Goal: Task Accomplishment & Management: Manage account settings

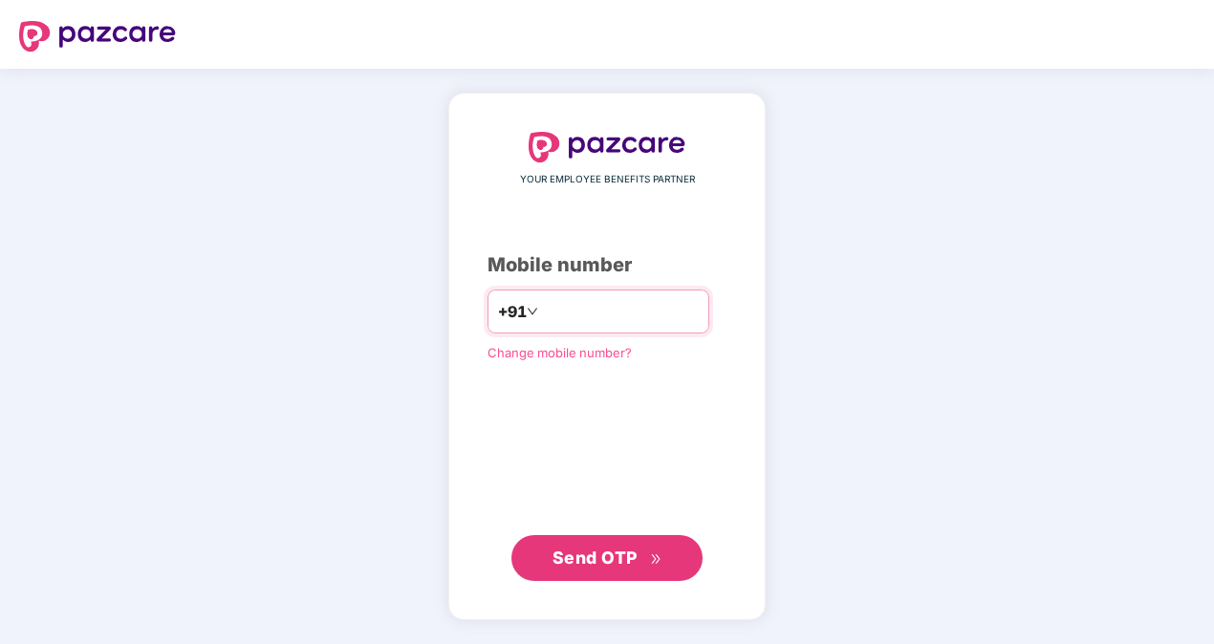
click at [570, 308] on input "number" at bounding box center [620, 311] width 157 height 31
click at [603, 558] on span "Send OTP" at bounding box center [595, 558] width 85 height 20
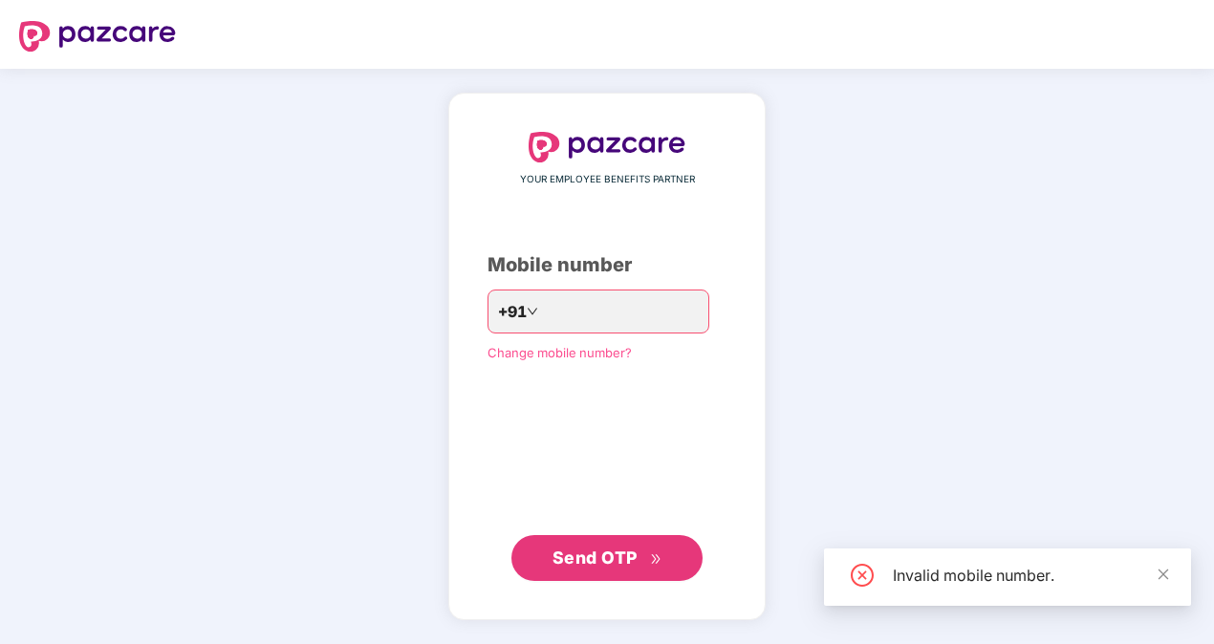
click at [603, 558] on span "Send OTP" at bounding box center [595, 558] width 85 height 20
click at [604, 304] on input "**********" at bounding box center [620, 311] width 157 height 31
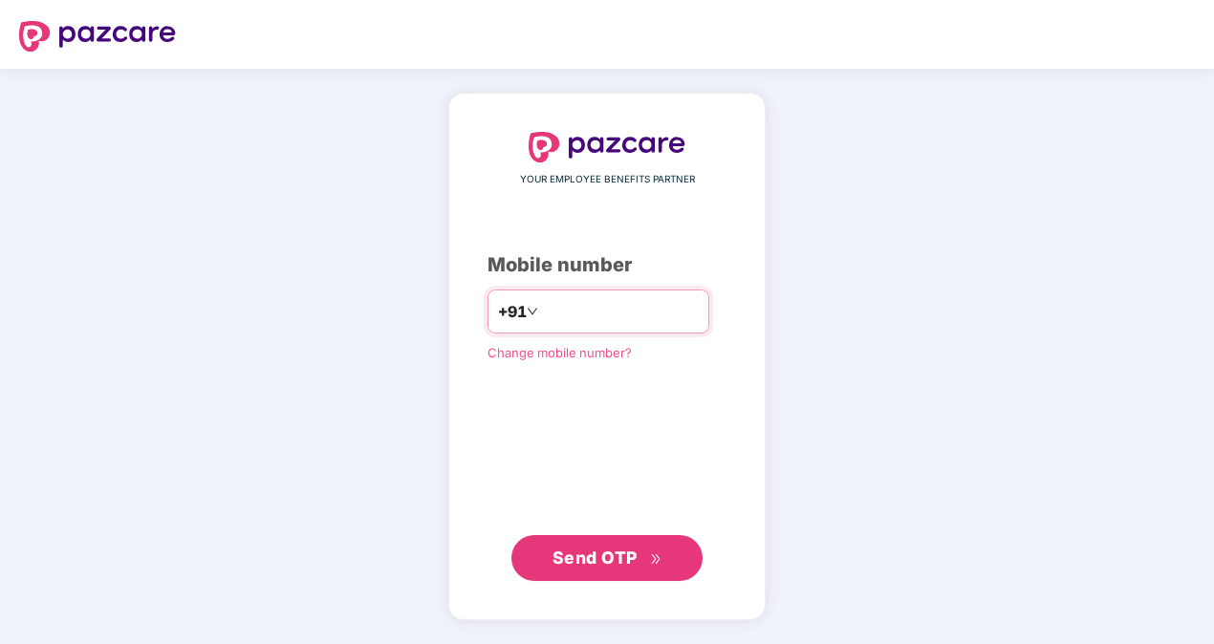
type input "**********"
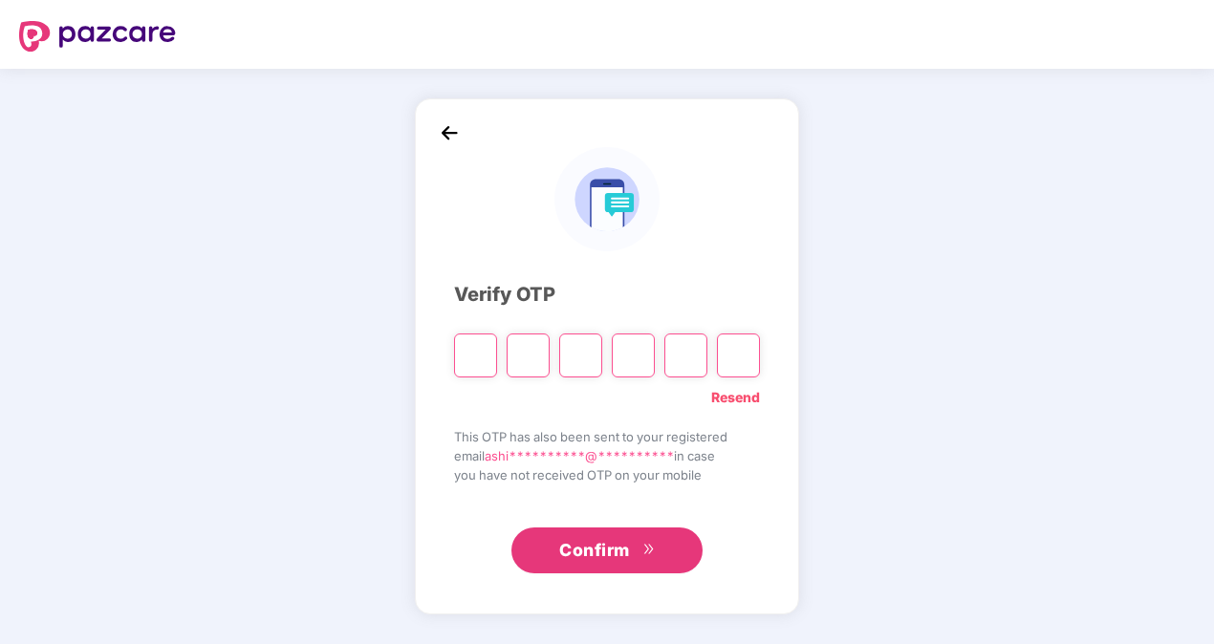
type input "*"
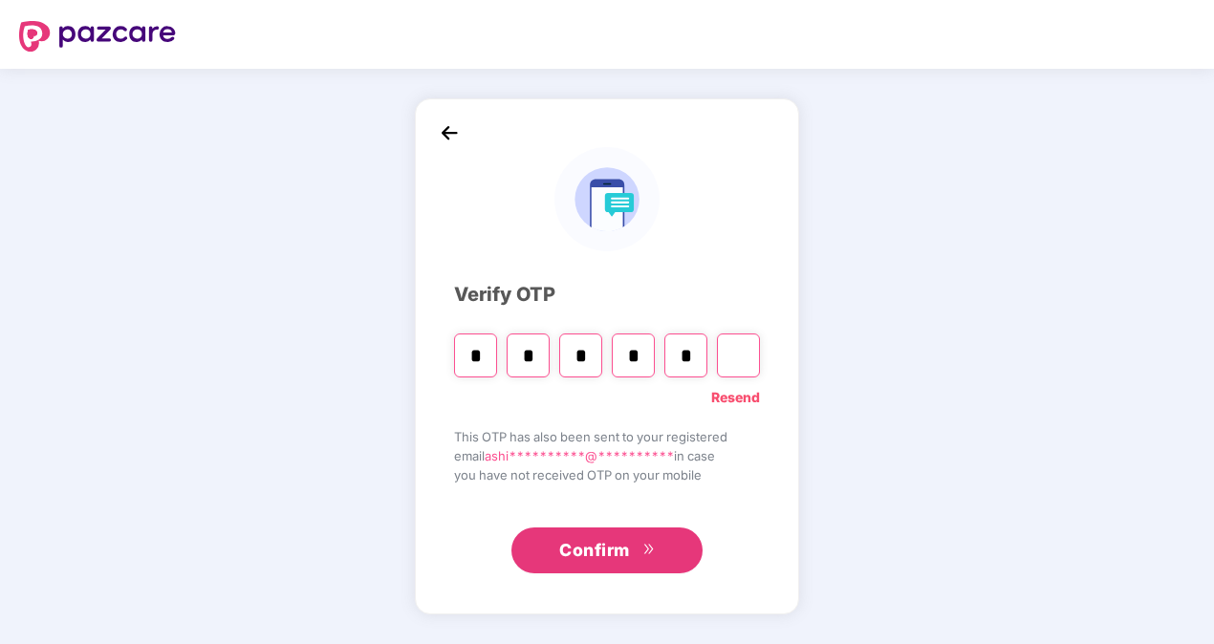
type input "*"
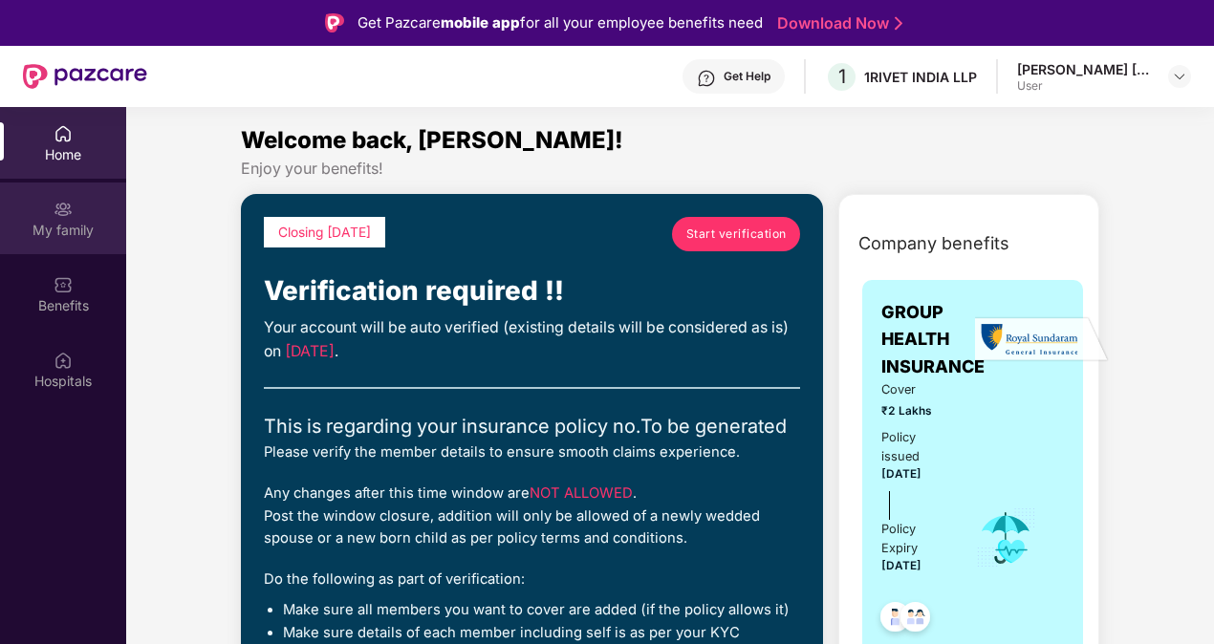
click at [61, 219] on div "My family" at bounding box center [63, 219] width 126 height 72
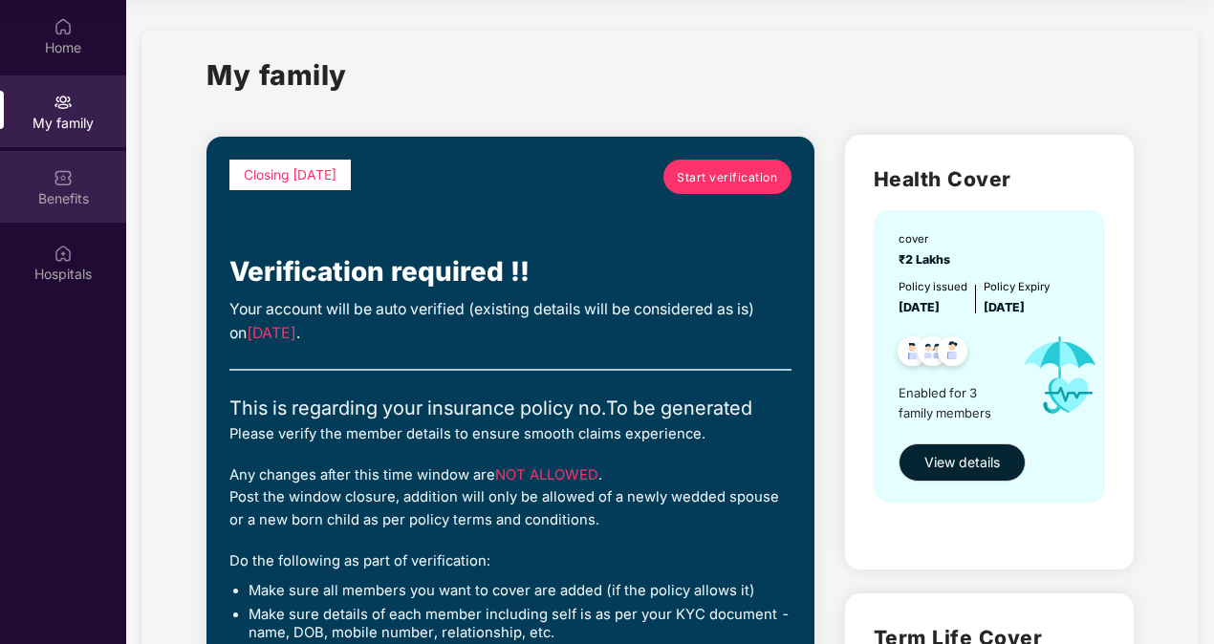
click at [58, 182] on img at bounding box center [63, 177] width 19 height 19
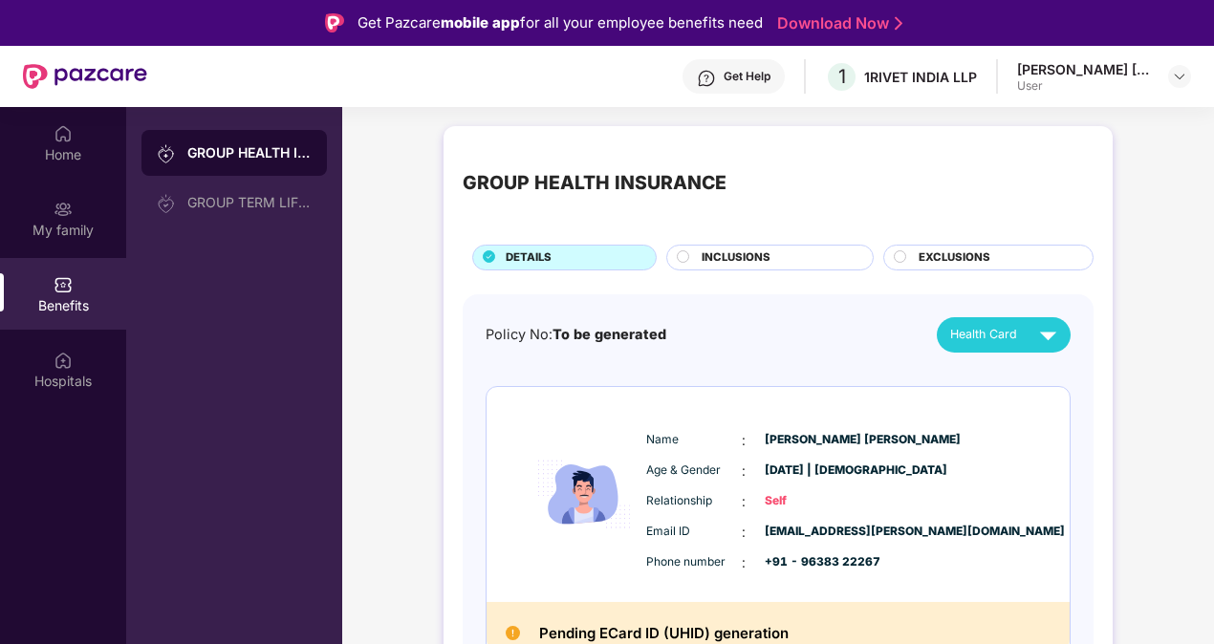
click at [742, 252] on span "INCLUSIONS" at bounding box center [736, 258] width 69 height 17
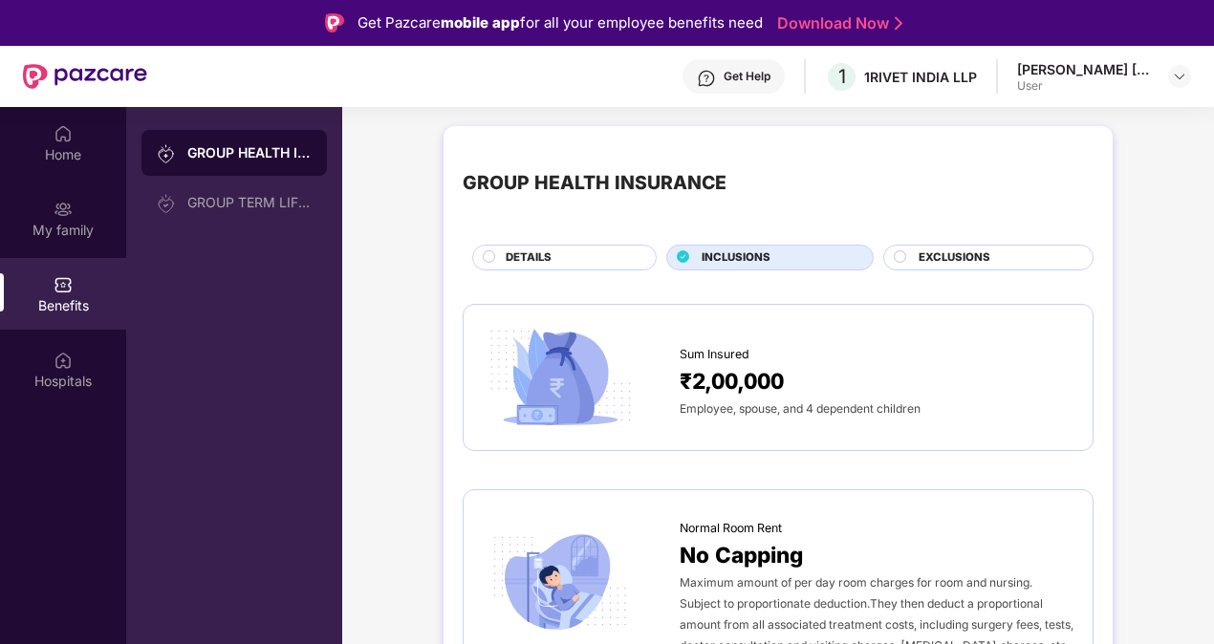
click at [742, 252] on span "INCLUSIONS" at bounding box center [736, 258] width 69 height 17
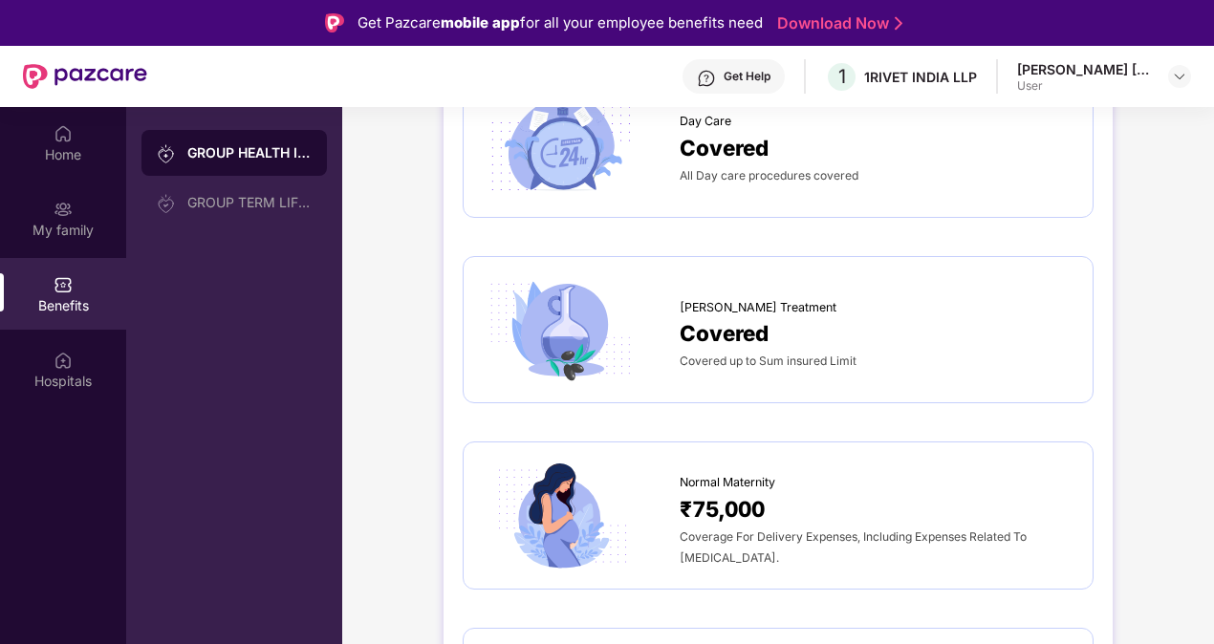
scroll to position [1890, 0]
